Goal: Information Seeking & Learning: Learn about a topic

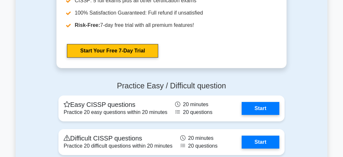
scroll to position [2017, 0]
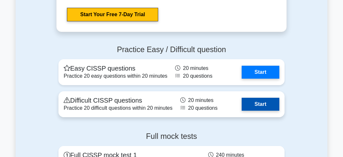
click at [252, 101] on link "Start" at bounding box center [261, 104] width 38 height 13
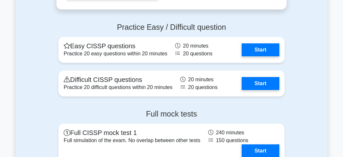
scroll to position [2051, 0]
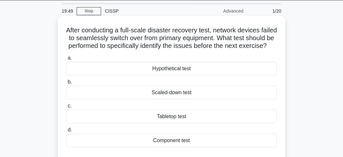
scroll to position [34, 0]
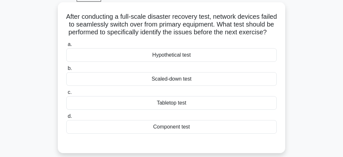
click at [156, 79] on div "Scaled-down test" at bounding box center [171, 79] width 210 height 14
click at [66, 71] on input "b. Scaled-down test" at bounding box center [66, 69] width 0 height 4
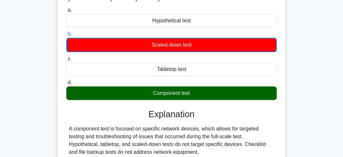
scroll to position [137, 0]
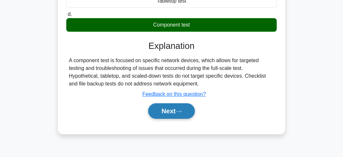
click at [166, 110] on button "Next" at bounding box center [171, 112] width 46 height 16
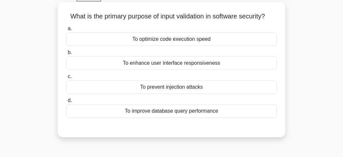
scroll to position [34, 0]
click at [161, 88] on div "To prevent injection attacks" at bounding box center [171, 88] width 210 height 14
click at [66, 79] on input "c. To prevent injection attacks" at bounding box center [66, 77] width 0 height 4
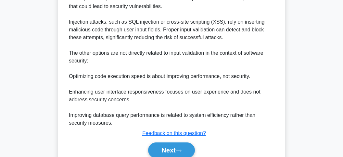
scroll to position [249, 0]
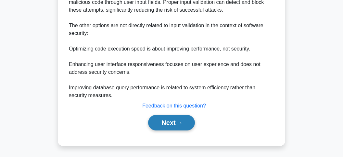
click at [172, 124] on button "Next" at bounding box center [171, 123] width 46 height 16
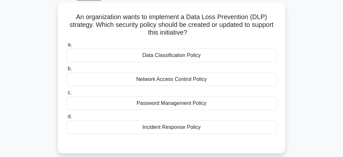
scroll to position [22, 0]
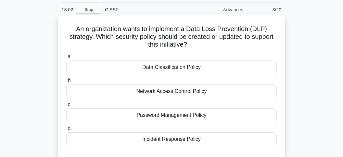
click at [164, 67] on div "Data Classification Policy" at bounding box center [171, 68] width 210 height 14
click at [66, 59] on input "a. Data Classification Policy" at bounding box center [66, 57] width 0 height 4
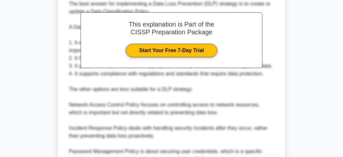
scroll to position [296, 0]
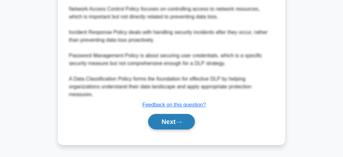
click at [180, 120] on button "Next" at bounding box center [171, 122] width 46 height 16
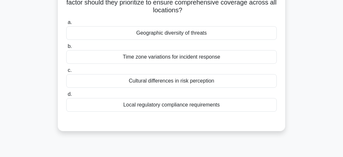
scroll to position [22, 0]
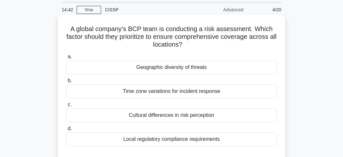
click at [166, 139] on div "Local regulatory compliance requirements" at bounding box center [171, 140] width 210 height 14
click at [66, 131] on input "d. Local regulatory compliance requirements" at bounding box center [66, 129] width 0 height 4
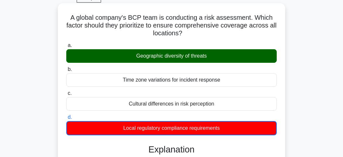
scroll to position [34, 0]
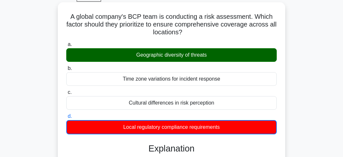
drag, startPoint x: 73, startPoint y: 18, endPoint x: 227, endPoint y: 127, distance: 188.9
copy div "a. Geographic diversity of threats b. Time zone variations for incident respons…"
click at [185, 54] on div "Geographic diversity of threats" at bounding box center [171, 55] width 210 height 14
click at [66, 47] on input "a. Geographic diversity of threats" at bounding box center [66, 45] width 0 height 4
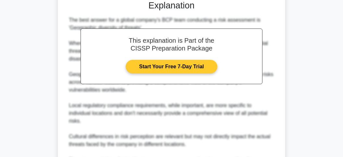
scroll to position [274, 0]
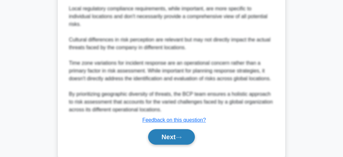
click at [176, 134] on button "Next" at bounding box center [171, 138] width 46 height 16
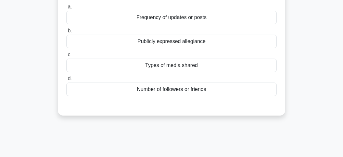
scroll to position [22, 0]
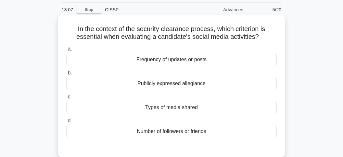
click at [90, 31] on h5 "In the context of the security clearance process, which criterion is essential …" at bounding box center [172, 33] width 212 height 16
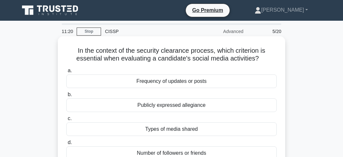
scroll to position [34, 0]
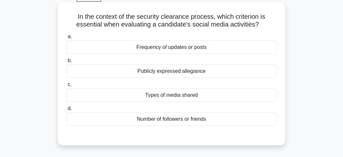
click at [147, 95] on div "Types of media shared" at bounding box center [171, 96] width 210 height 14
click at [66, 87] on input "c. Types of media shared" at bounding box center [66, 85] width 0 height 4
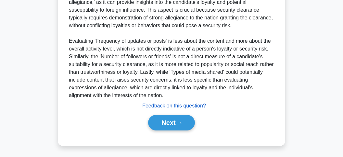
scroll to position [211, 0]
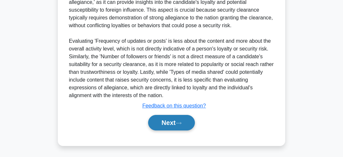
click at [160, 118] on button "Next" at bounding box center [171, 123] width 46 height 16
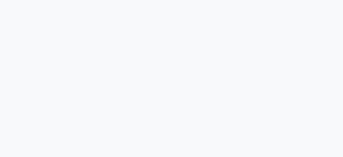
scroll to position [193, 0]
